Goal: Find specific page/section: Find specific page/section

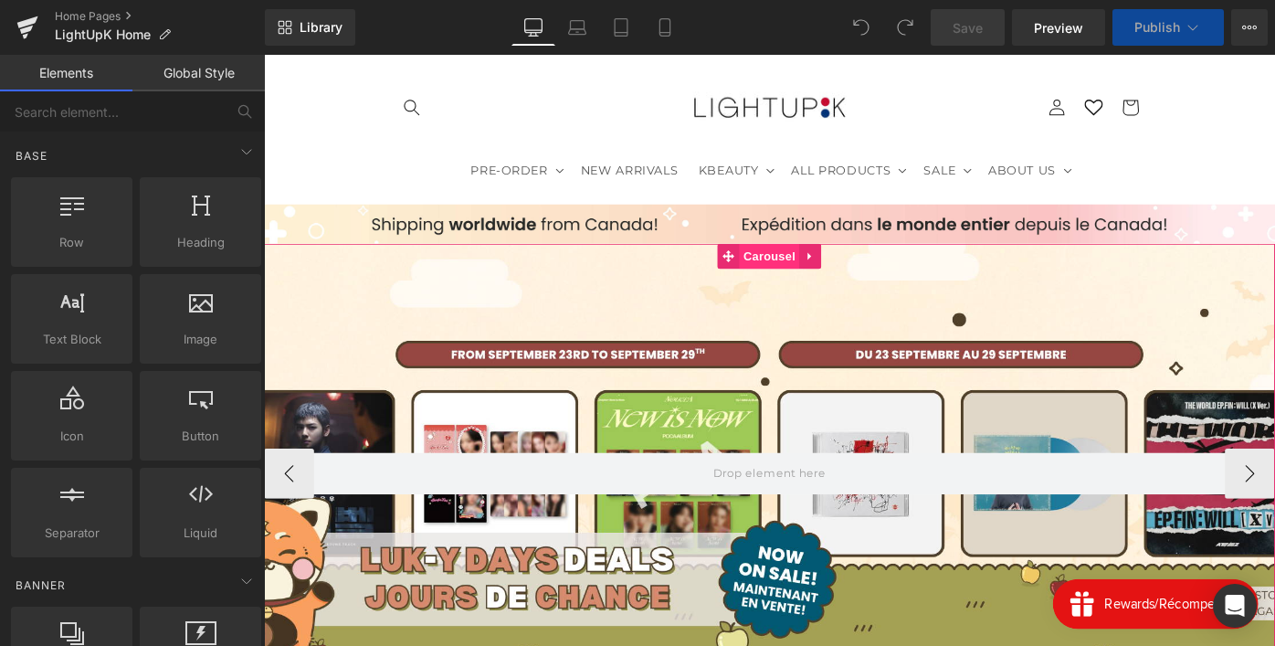
click at [813, 280] on span "Carousel" at bounding box center [817, 274] width 66 height 27
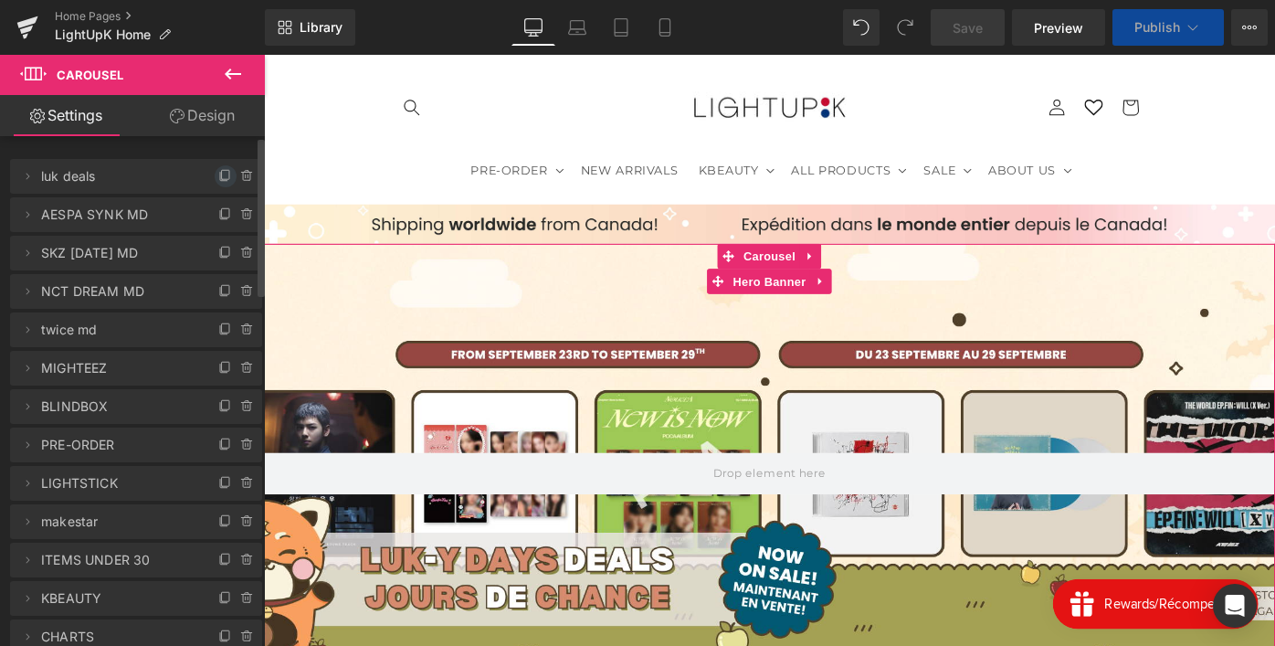
click at [218, 176] on icon at bounding box center [225, 176] width 15 height 15
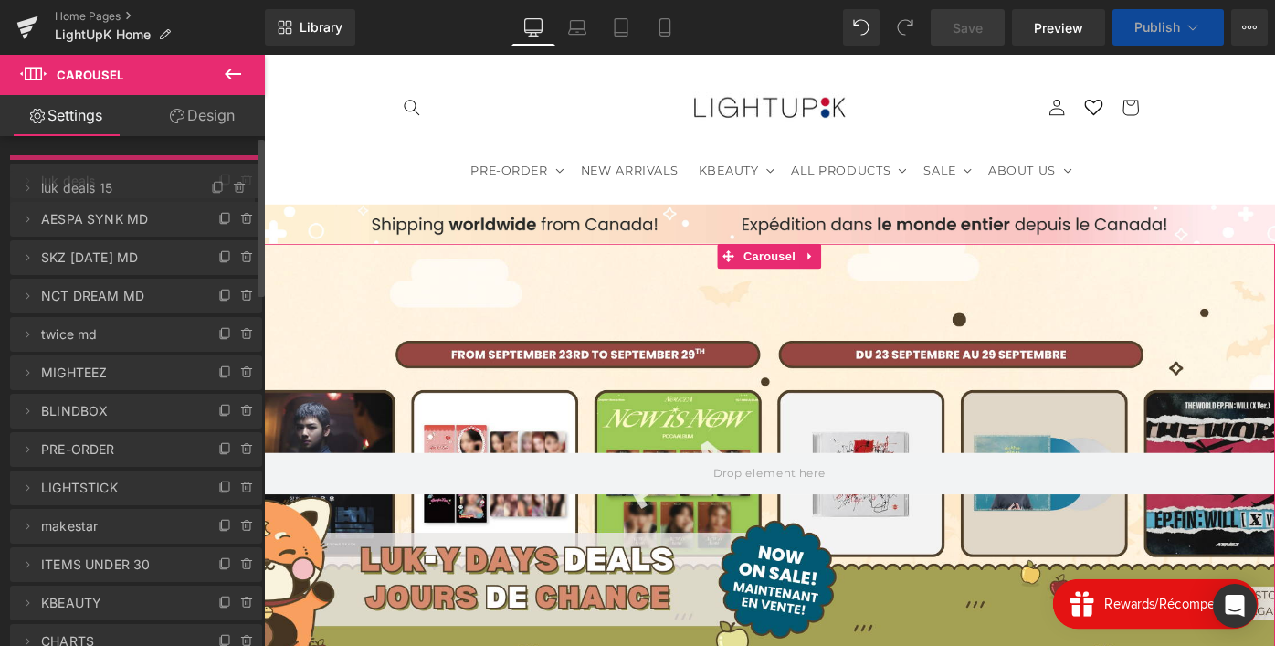
drag, startPoint x: 66, startPoint y: 199, endPoint x: 66, endPoint y: 173, distance: 26.5
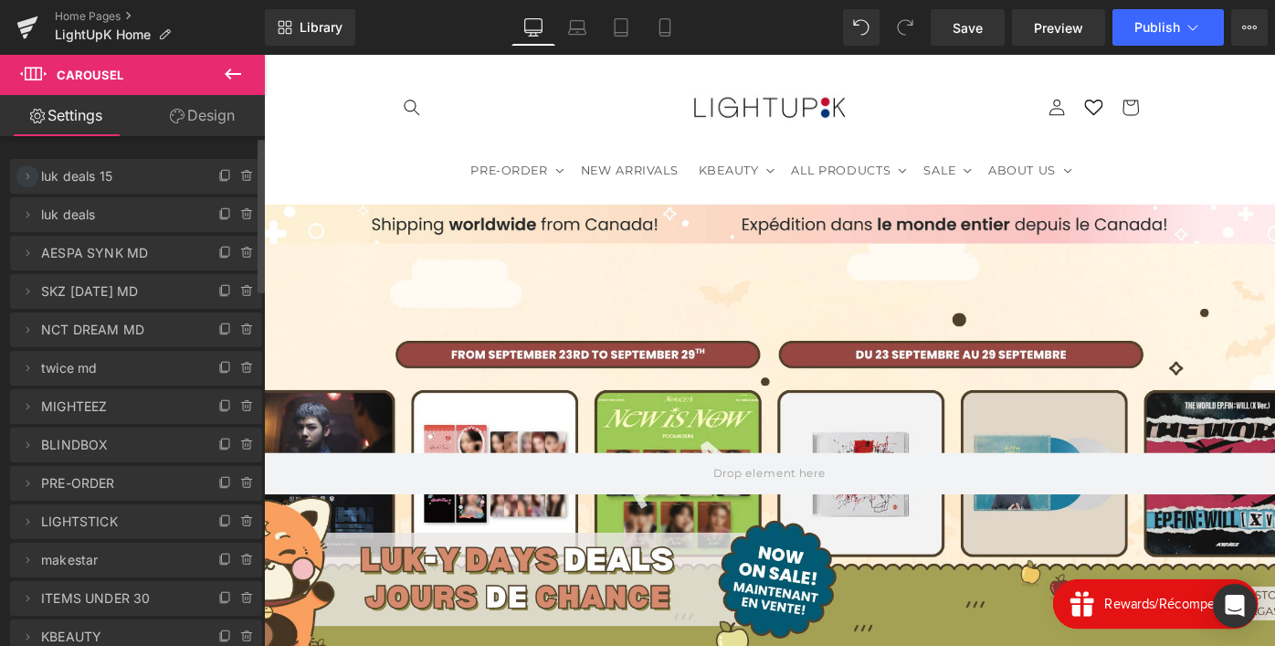
click at [26, 174] on icon at bounding box center [28, 176] width 4 height 6
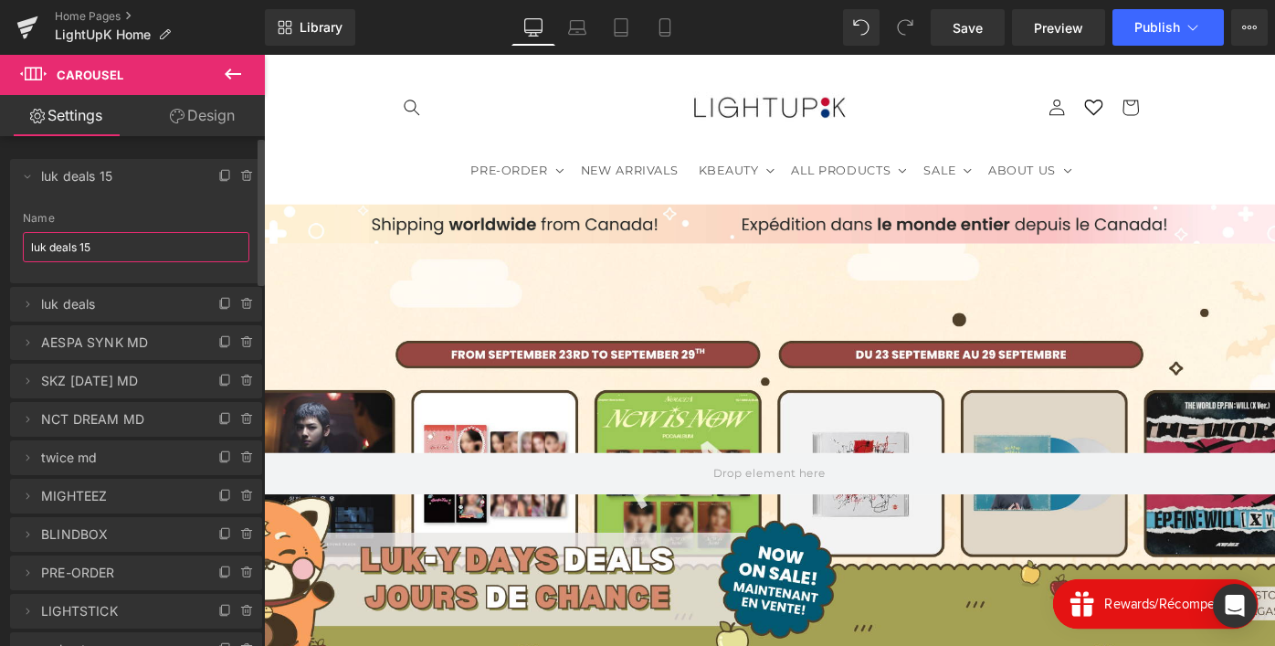
click at [69, 244] on input "luk deals 15" at bounding box center [136, 247] width 227 height 30
type input "dp"
